Goal: Transaction & Acquisition: Subscribe to service/newsletter

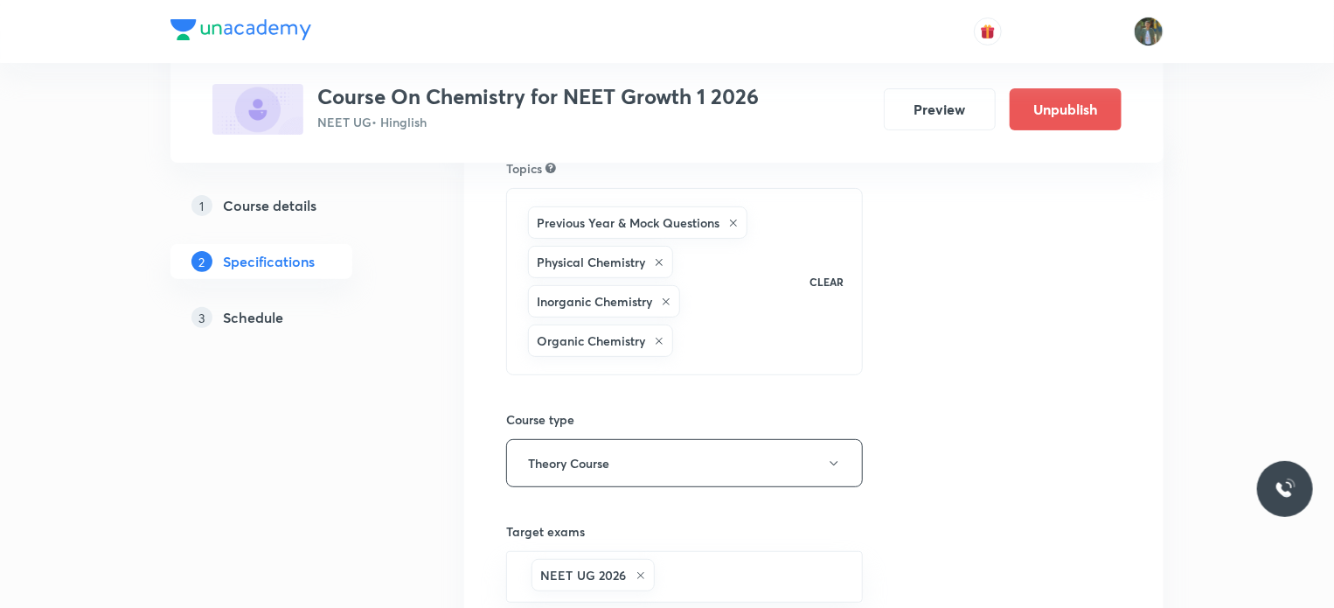
scroll to position [173, 0]
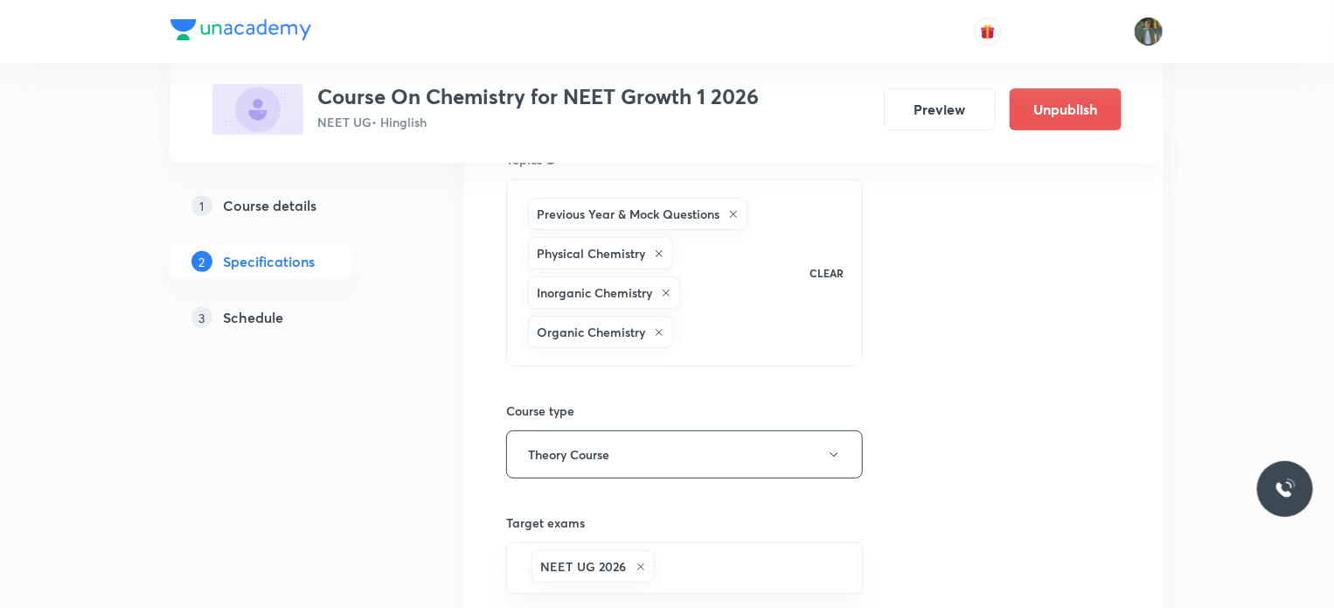
click at [252, 317] on h5 "Schedule" at bounding box center [253, 317] width 60 height 21
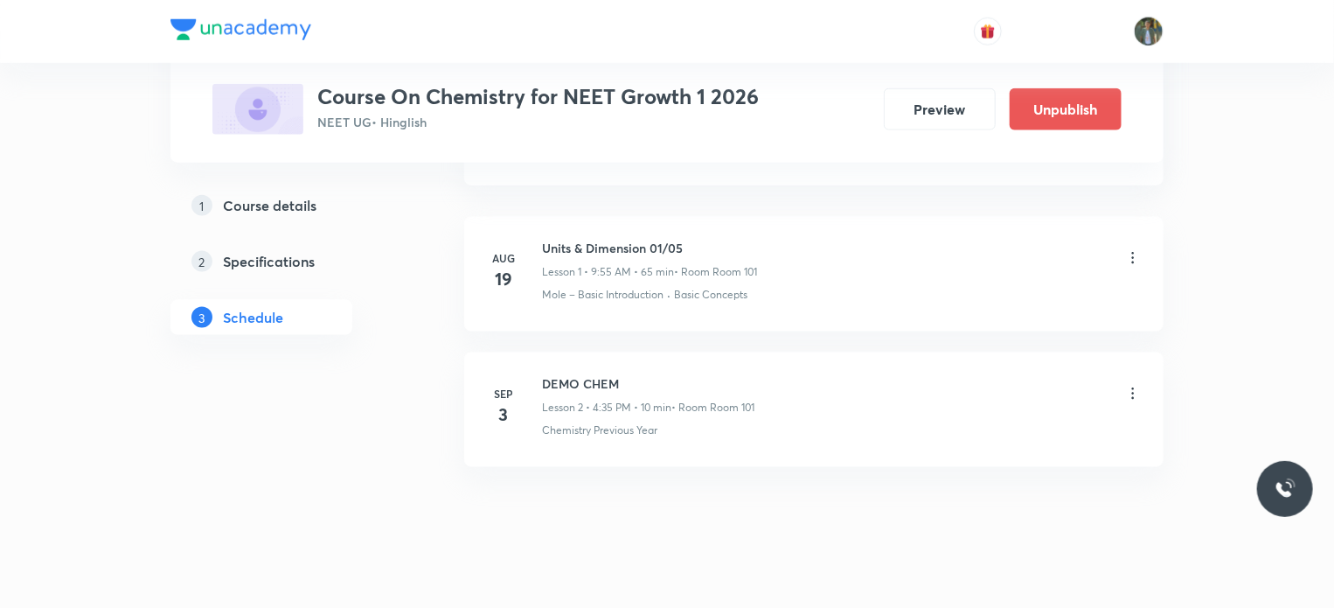
scroll to position [1063, 0]
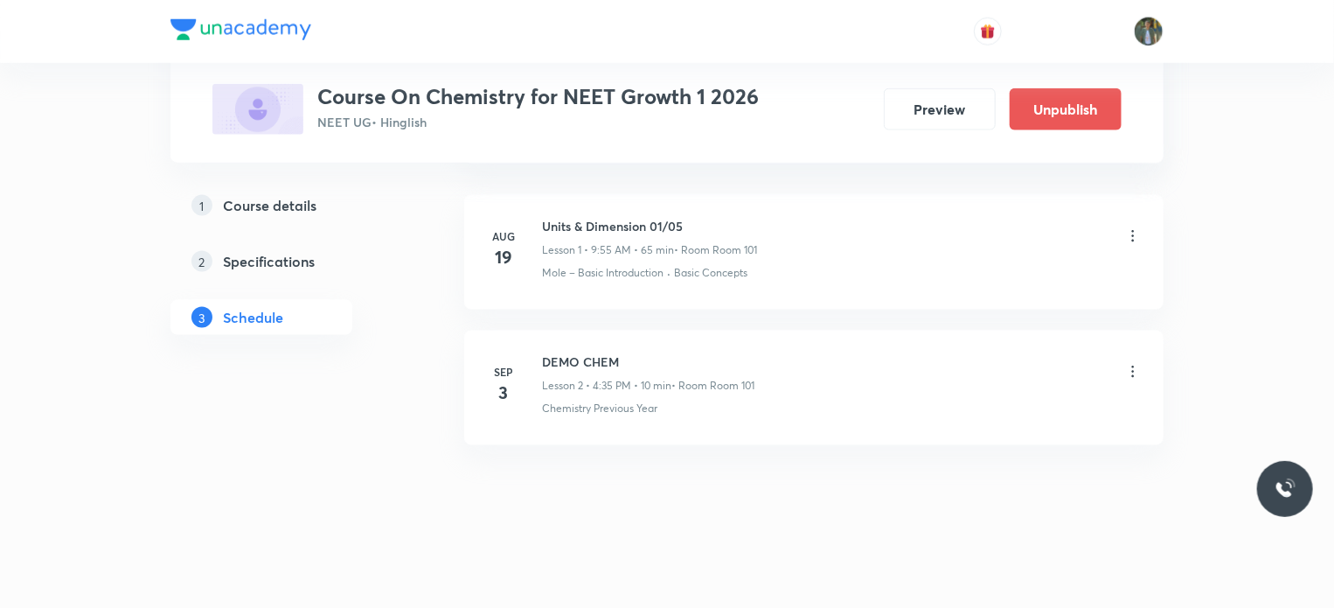
click at [741, 383] on p "• Room Room 101" at bounding box center [712, 386] width 83 height 16
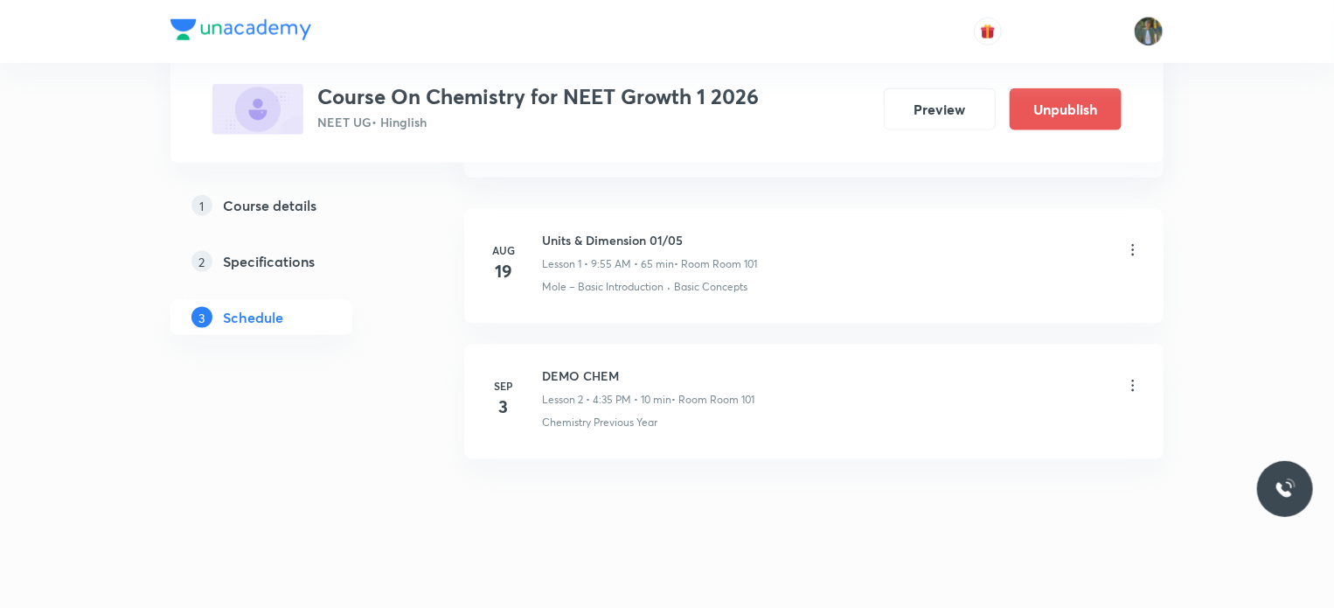
scroll to position [1056, 0]
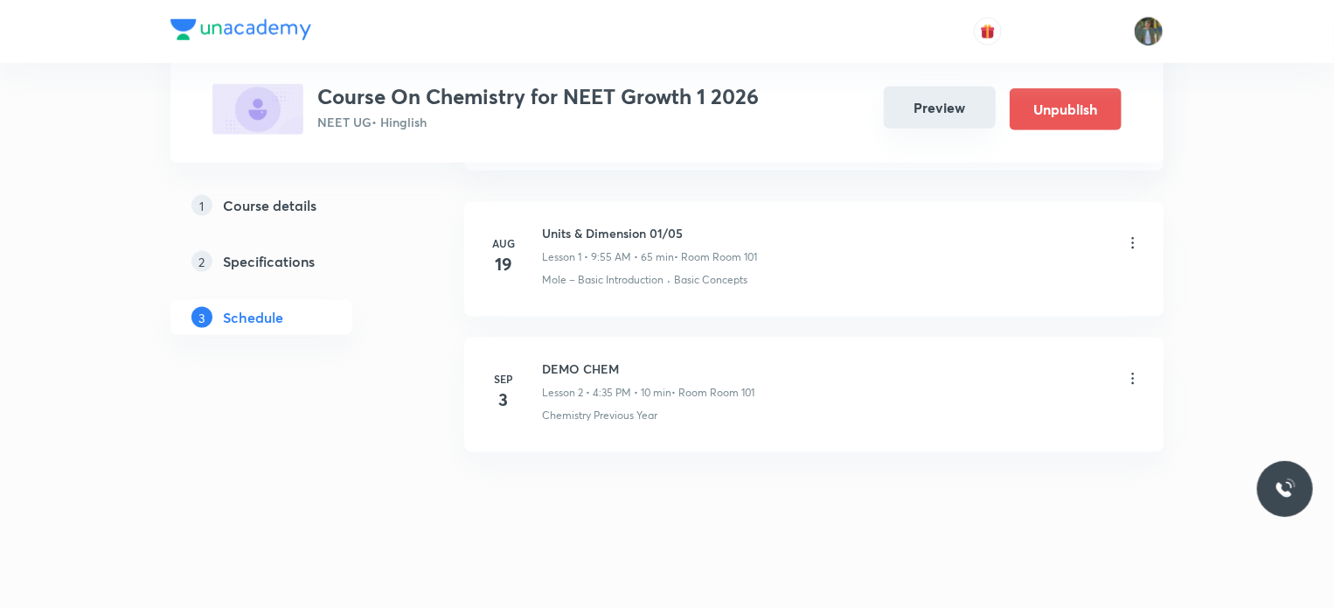
click at [932, 110] on button "Preview" at bounding box center [940, 108] width 112 height 42
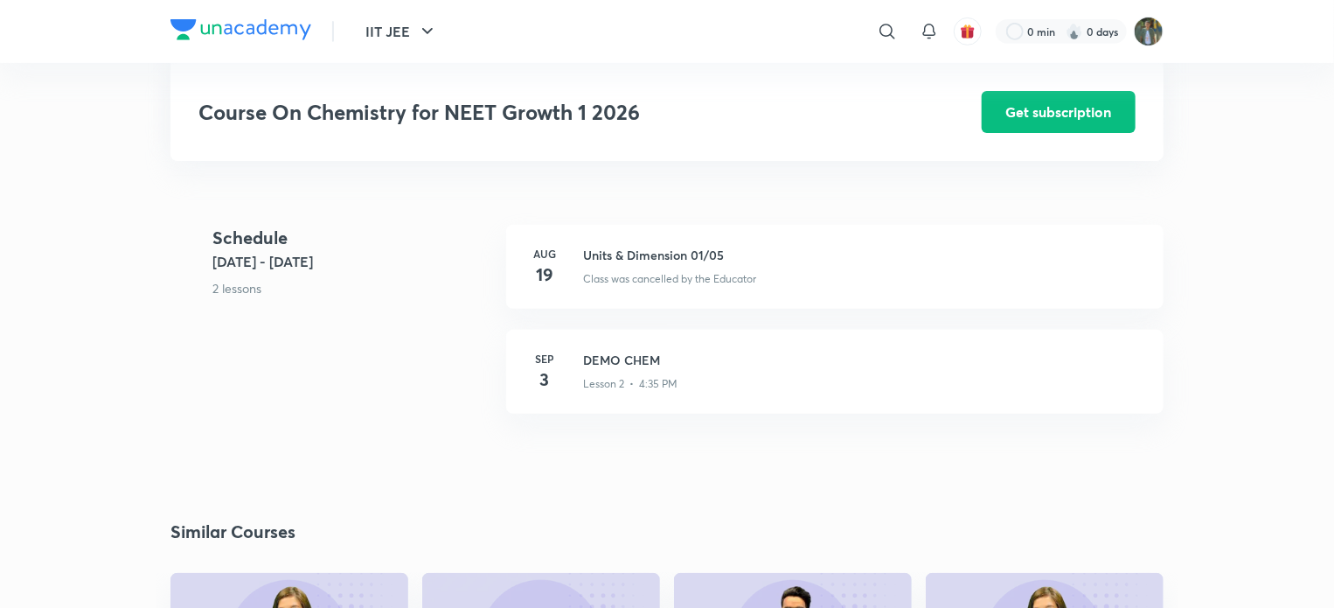
scroll to position [380, 0]
click at [657, 359] on h3 "DEMO CHEM" at bounding box center [862, 357] width 559 height 18
click at [657, 359] on div "Course On Chemistry for NEET Growth 1 2026 Get subscription NEET UG Plus Syllab…" at bounding box center [666, 279] width 993 height 1192
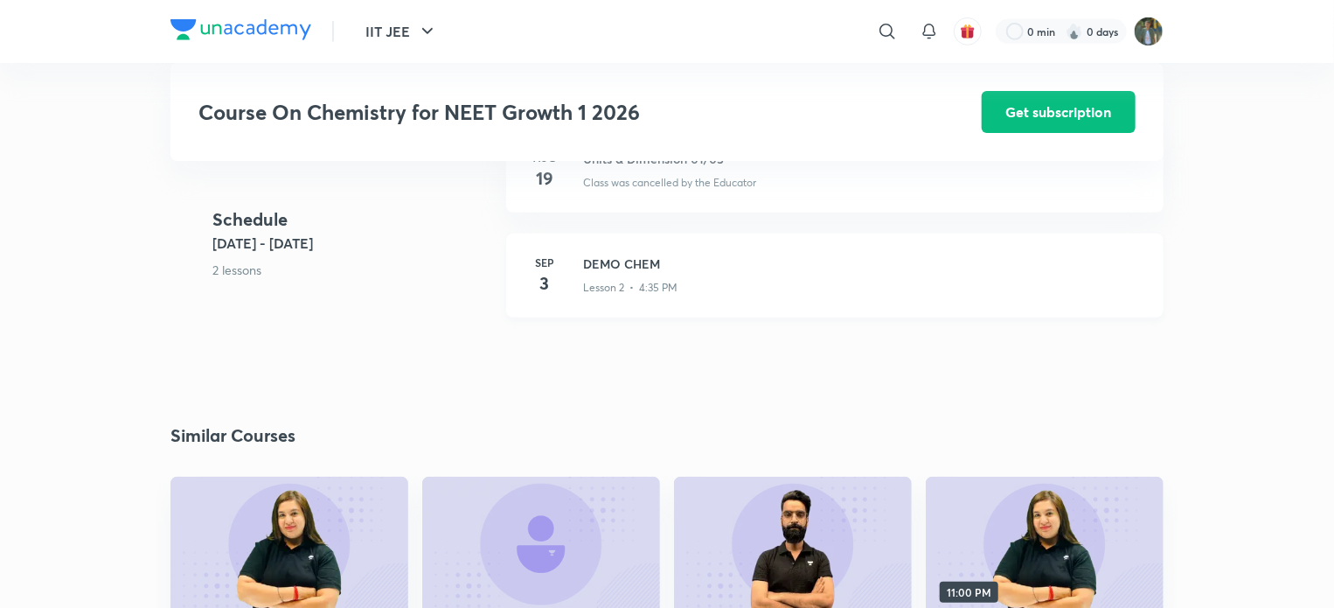
scroll to position [493, 0]
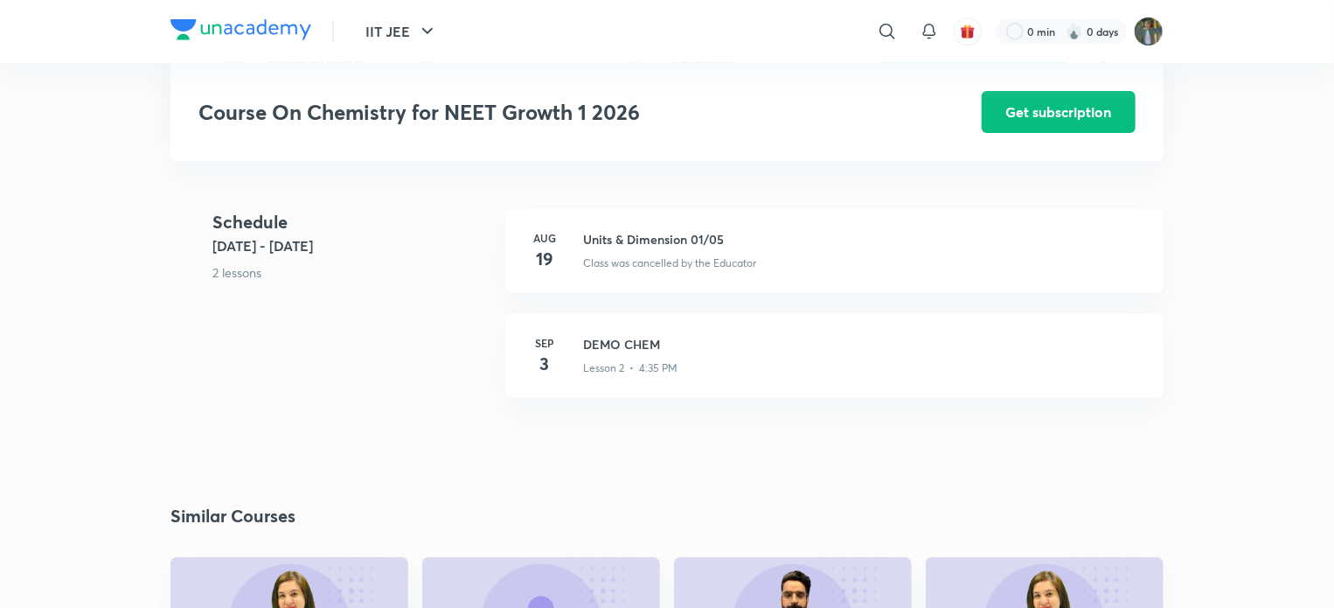
scroll to position [392, 0]
click at [1084, 108] on button "Get subscription" at bounding box center [1059, 110] width 154 height 42
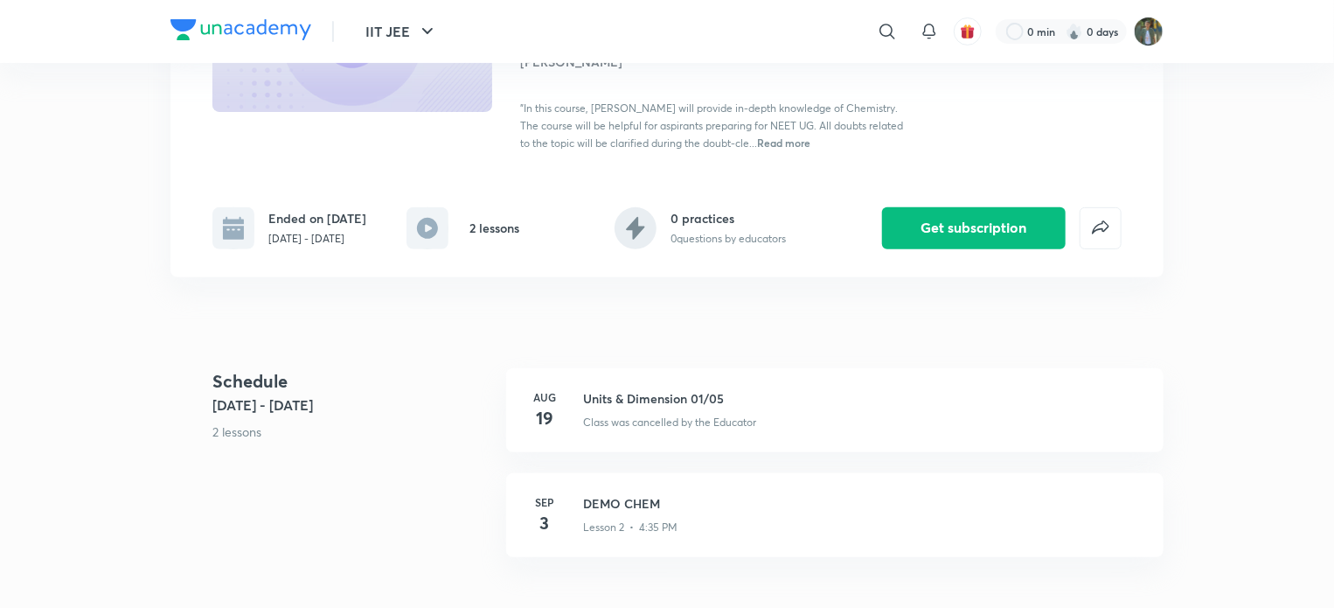
scroll to position [234, 0]
click at [424, 225] on rect at bounding box center [427, 228] width 42 height 42
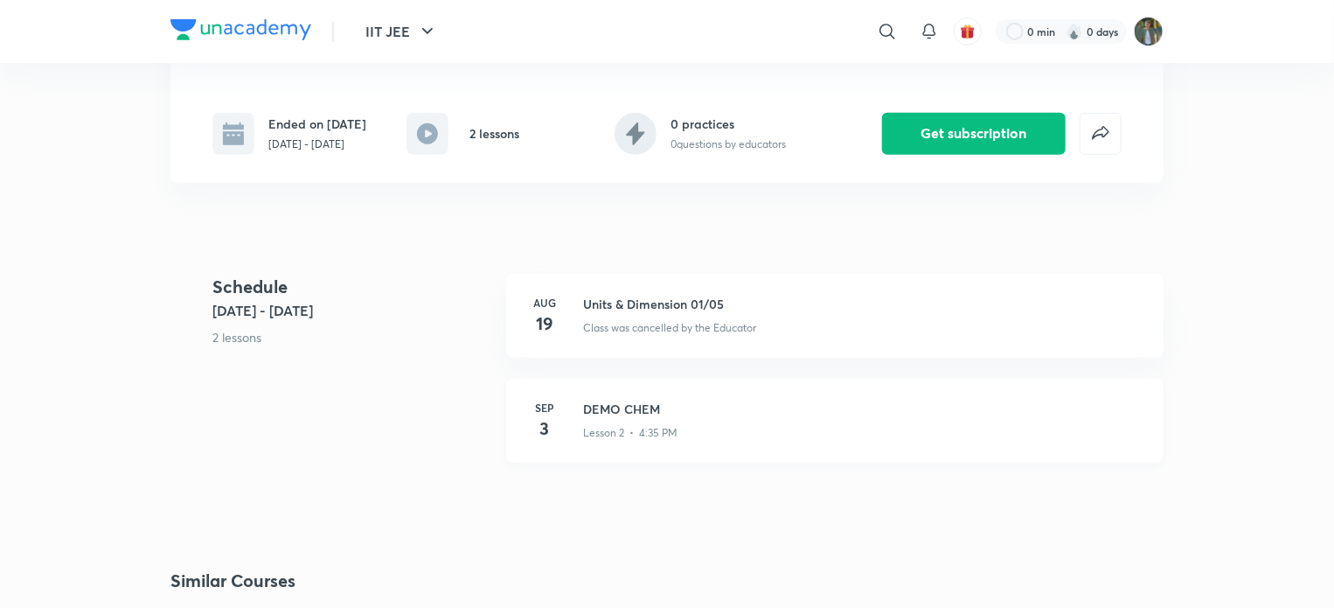
click at [648, 422] on div "Lesson 2 • 4:35 PM" at bounding box center [862, 429] width 559 height 23
